Goal: Information Seeking & Learning: Learn about a topic

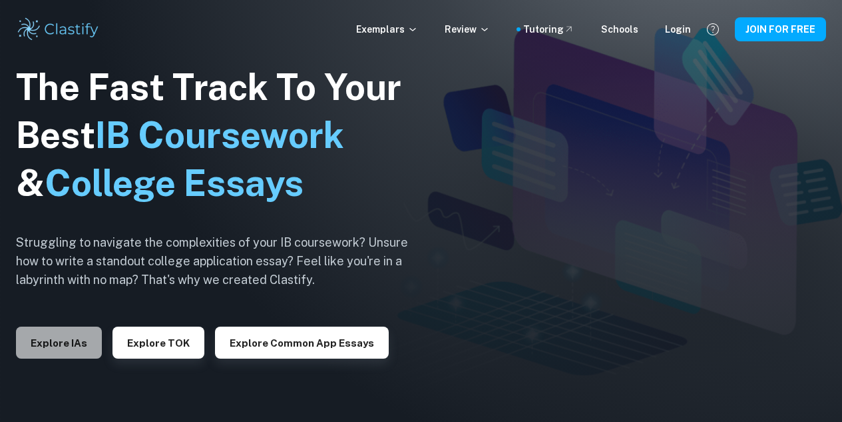
click at [78, 346] on button "Explore IAs" at bounding box center [59, 342] width 86 height 32
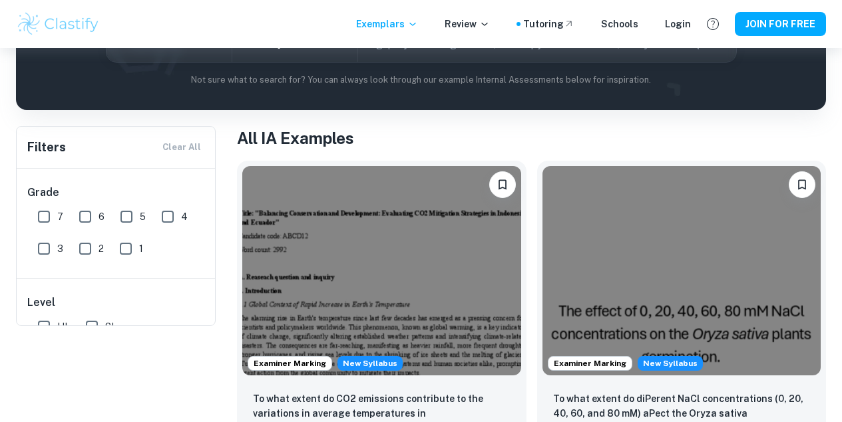
scroll to position [73, 0]
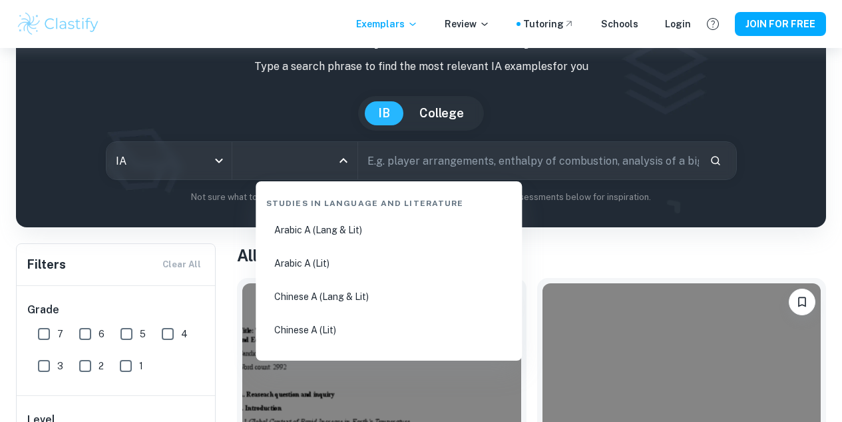
click at [304, 167] on input "All Subjects" at bounding box center [284, 160] width 93 height 25
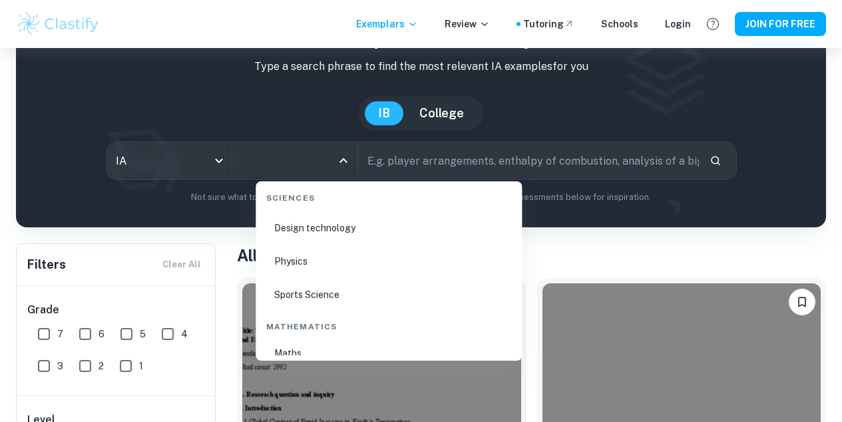
scroll to position [2154, 0]
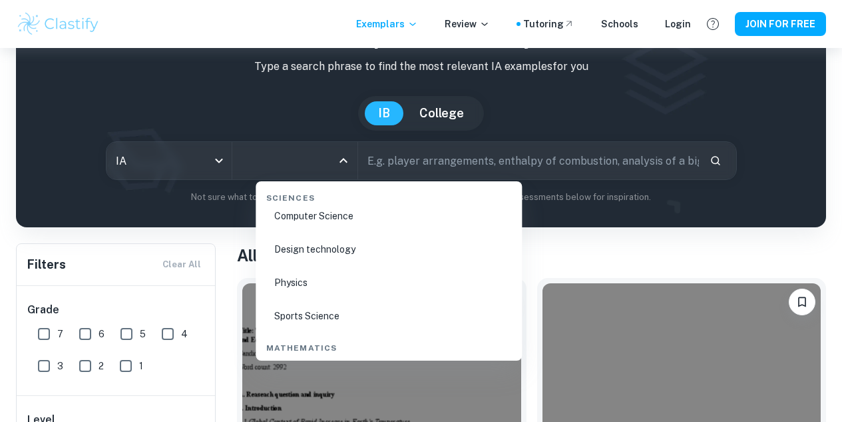
click at [307, 288] on li "Physics" at bounding box center [389, 282] width 256 height 31
type input "Physics"
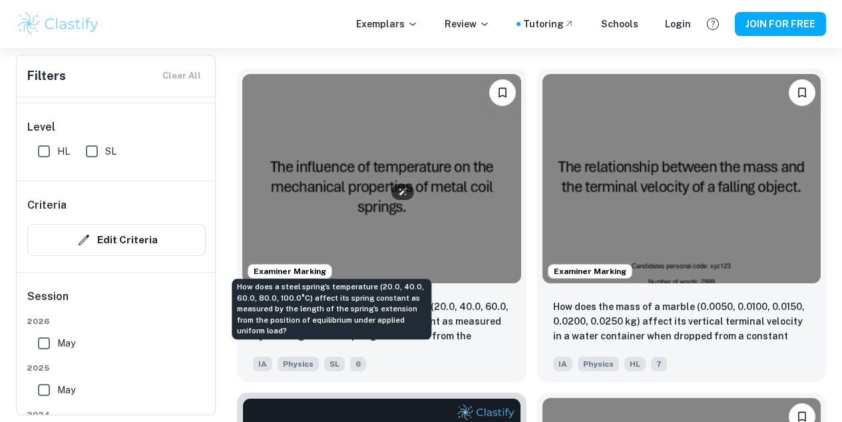
scroll to position [389, 0]
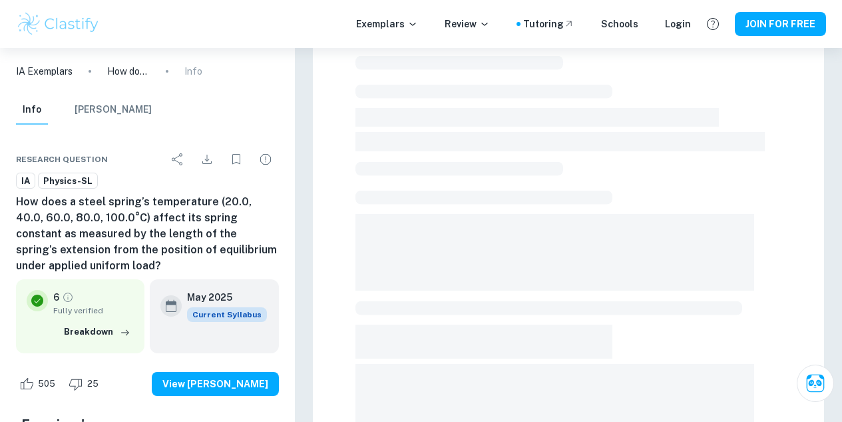
scroll to position [305, 0]
drag, startPoint x: 0, startPoint y: 0, endPoint x: 448, endPoint y: 143, distance: 470.5
click at [448, 143] on span at bounding box center [561, 140] width 410 height 19
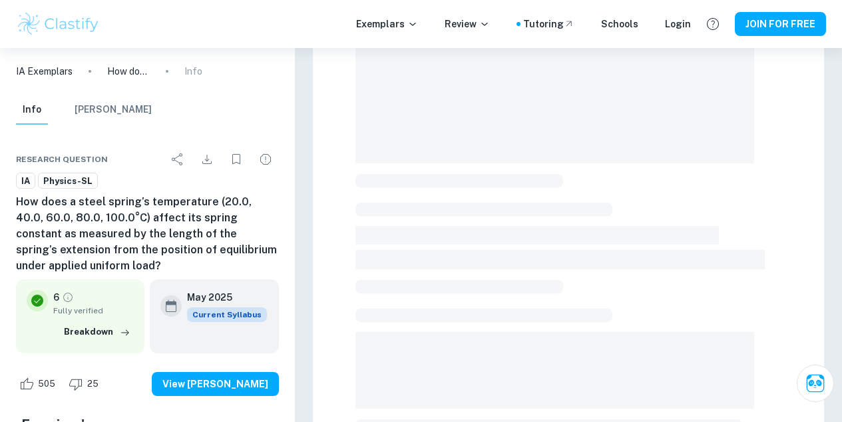
scroll to position [186, 0]
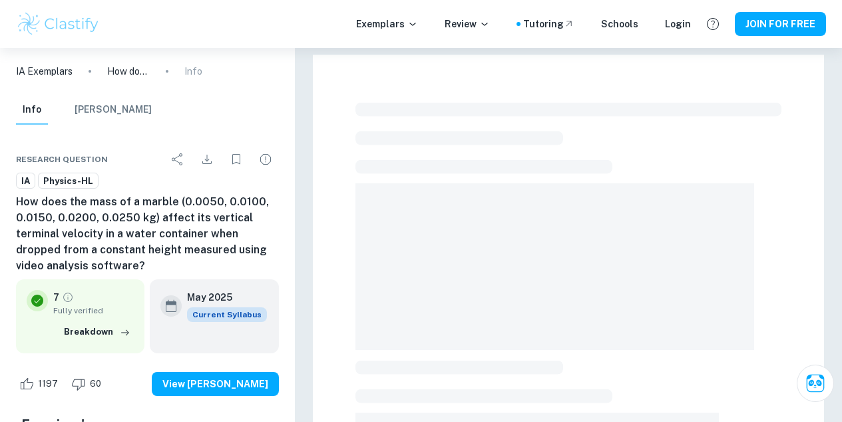
click at [655, 217] on span at bounding box center [555, 266] width 399 height 166
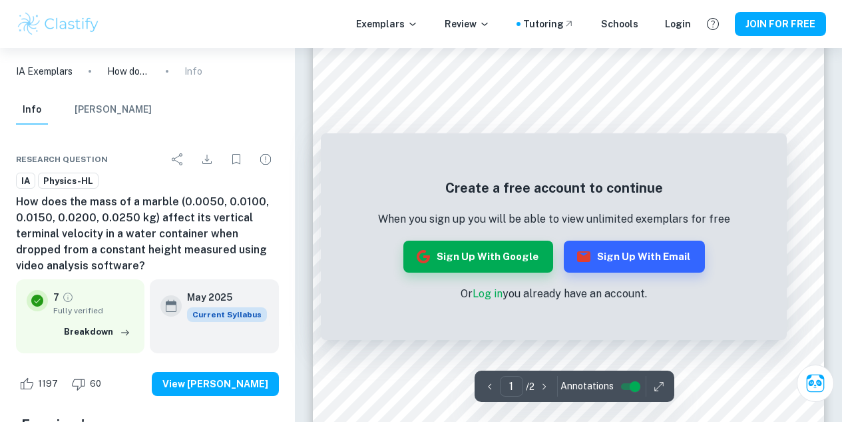
scroll to position [219, 0]
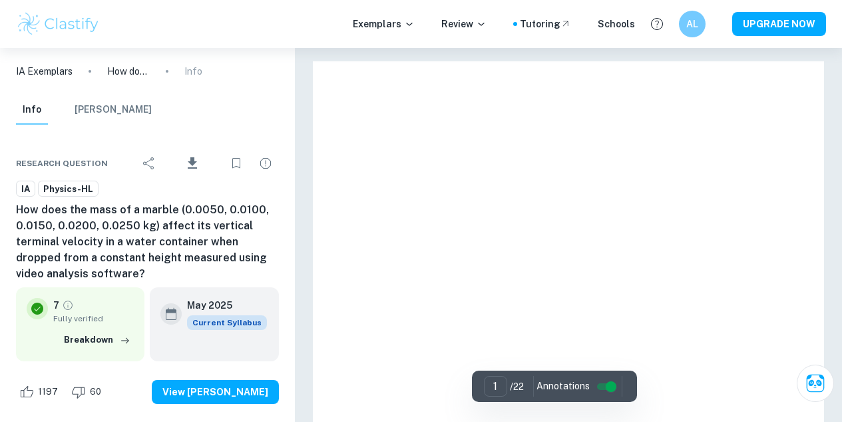
scroll to position [258, 0]
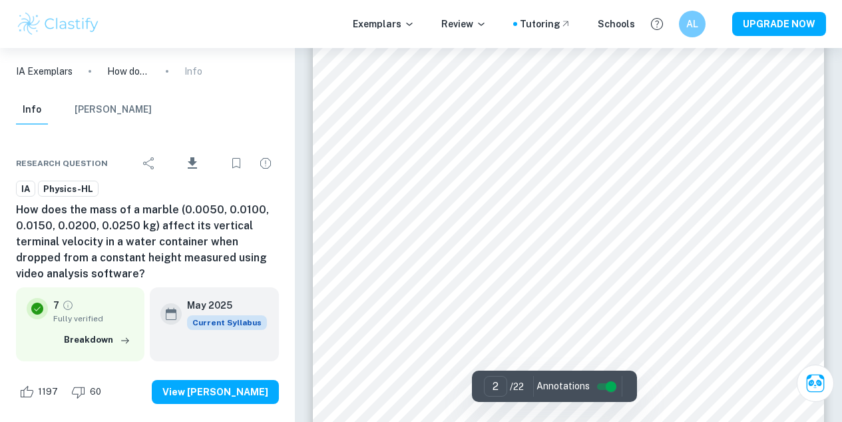
type input "2"
